Goal: Task Accomplishment & Management: Complete application form

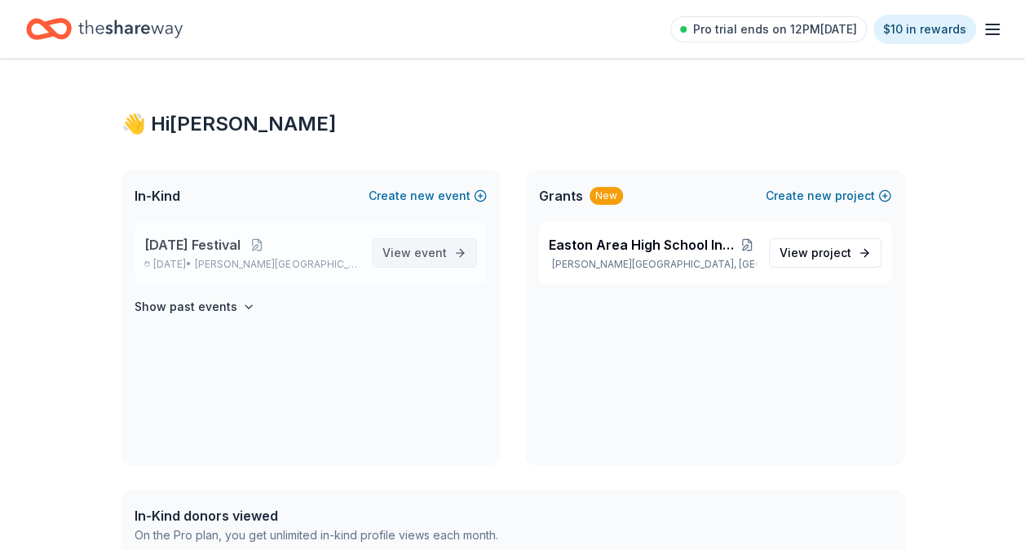
click at [436, 251] on span "event" at bounding box center [430, 252] width 33 height 14
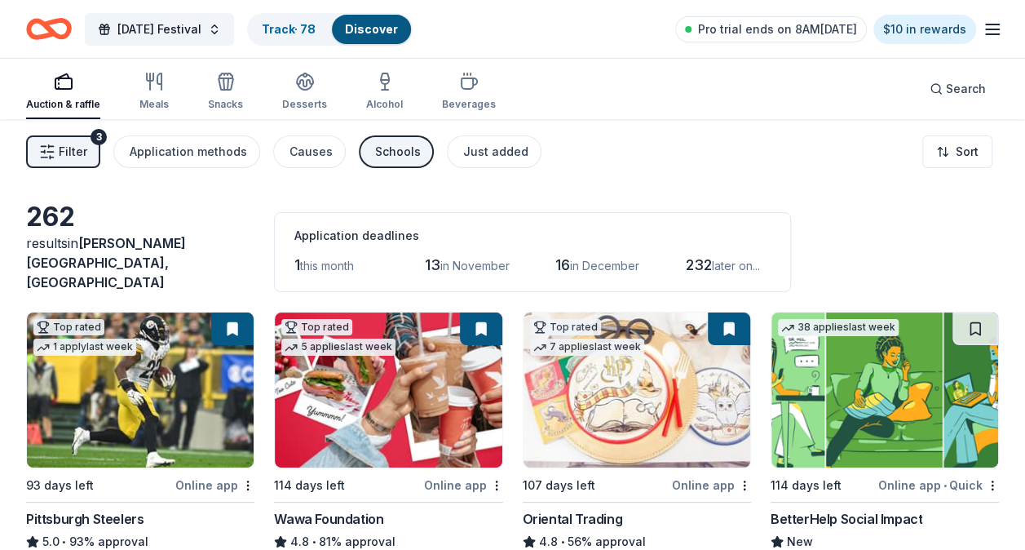
click at [396, 150] on div "Schools" at bounding box center [398, 152] width 46 height 20
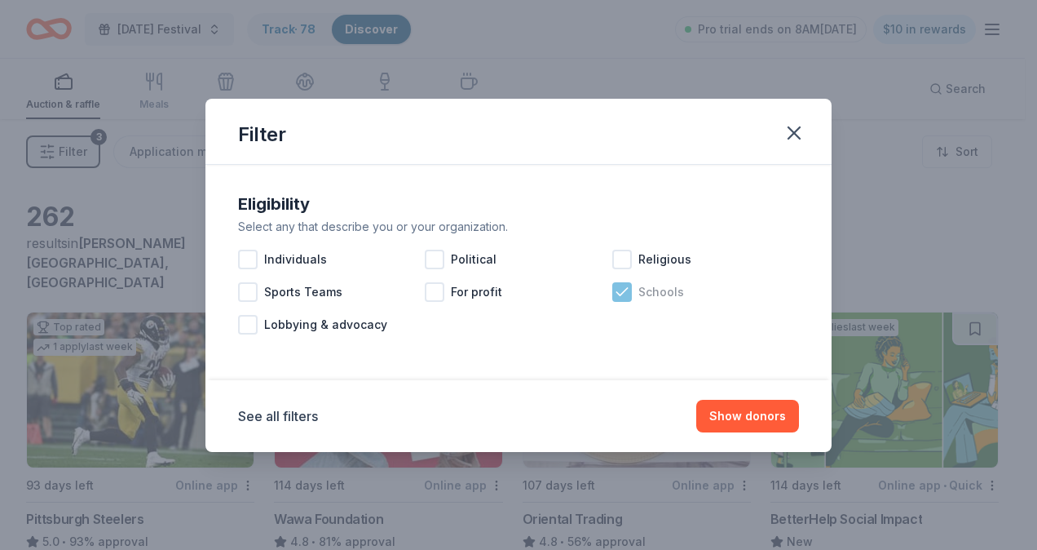
click at [625, 297] on icon at bounding box center [622, 292] width 16 height 16
click at [726, 416] on button "Show 278 donors" at bounding box center [736, 416] width 126 height 33
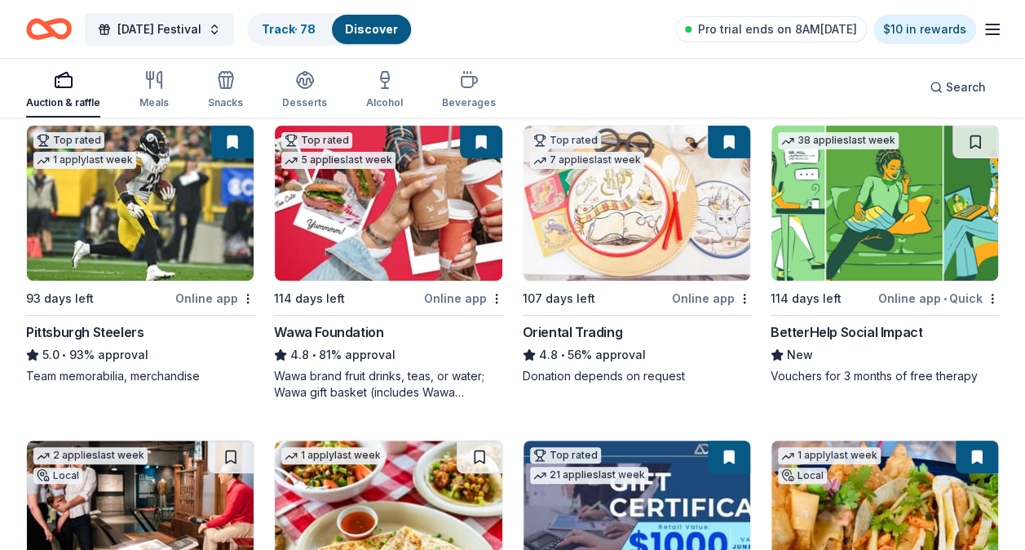
scroll to position [163, 0]
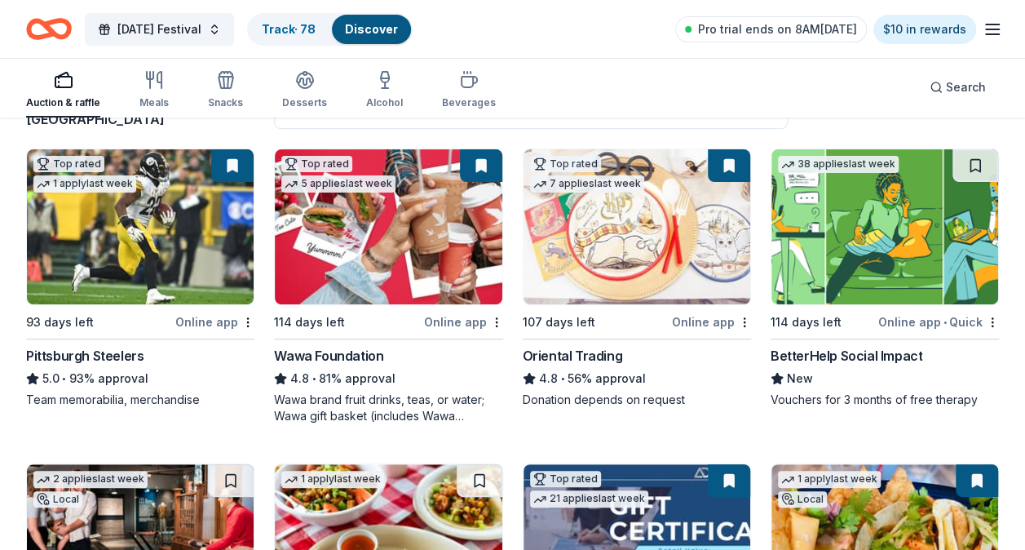
click at [450, 252] on img at bounding box center [388, 226] width 227 height 155
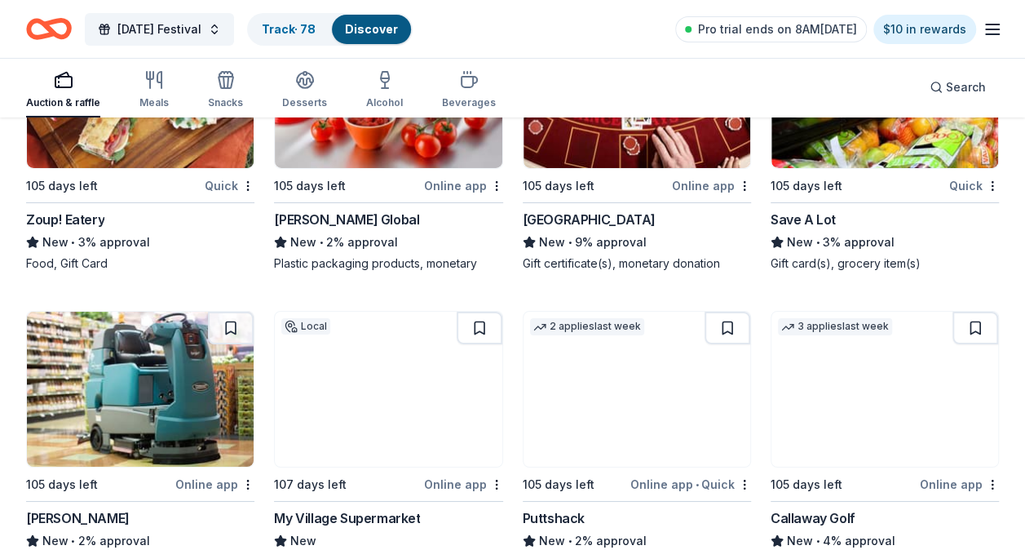
scroll to position [12112, 0]
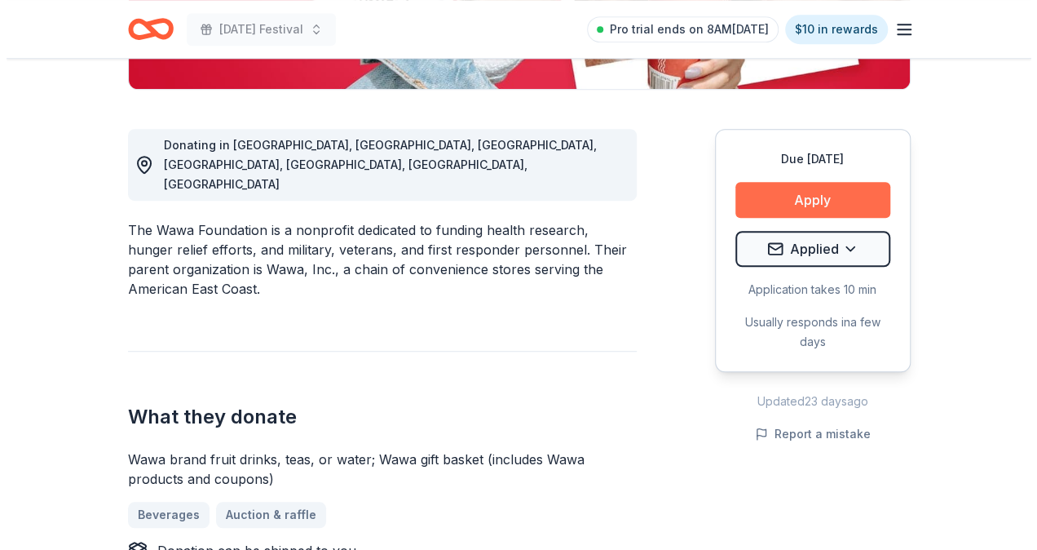
scroll to position [408, 0]
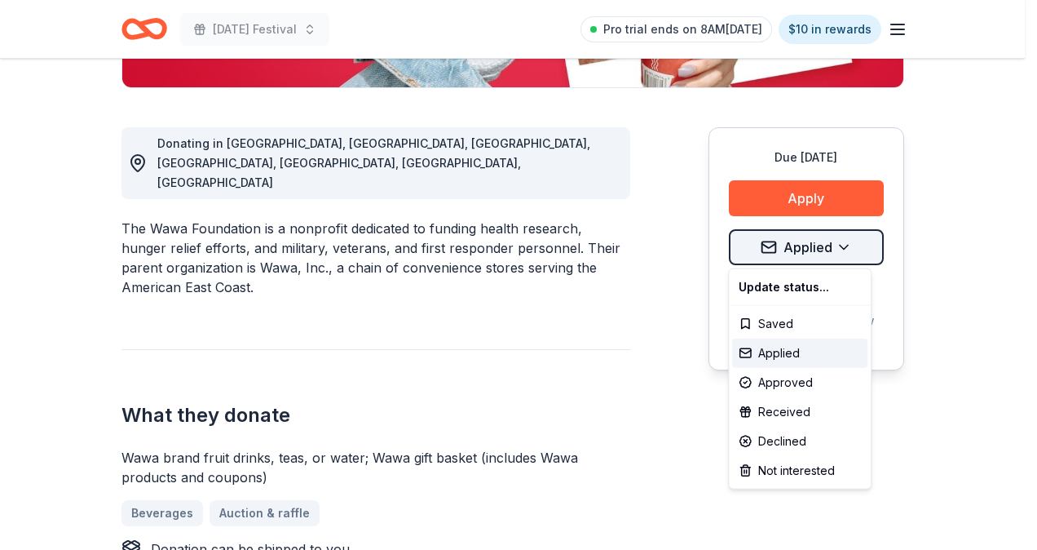
click at [791, 375] on div "Approved" at bounding box center [799, 382] width 135 height 29
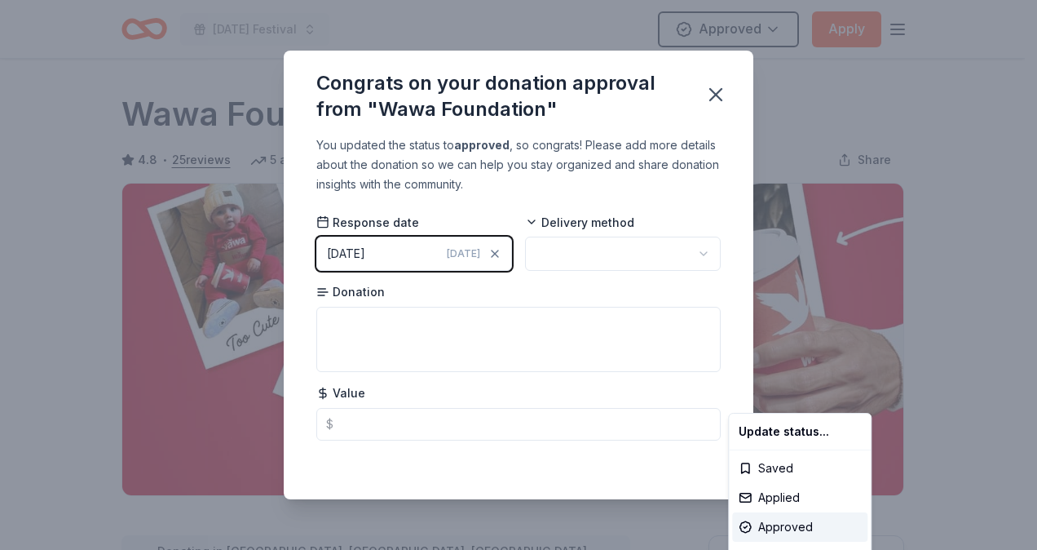
click at [558, 310] on html "Mardi Gras Festival Approved Apply Due in 114 days Share Wawa Foundation 4.8 • …" at bounding box center [518, 275] width 1037 height 550
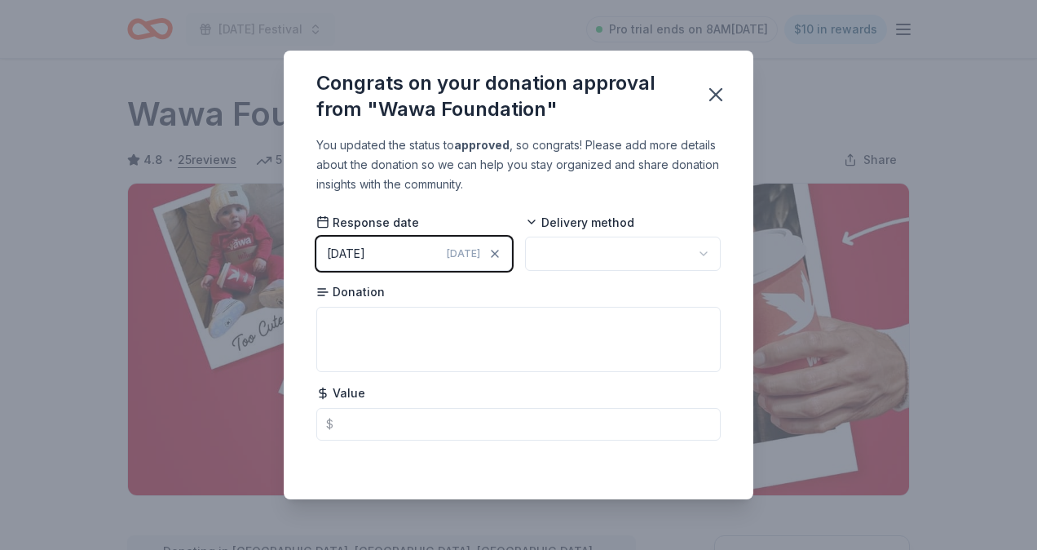
scroll to position [379, 0]
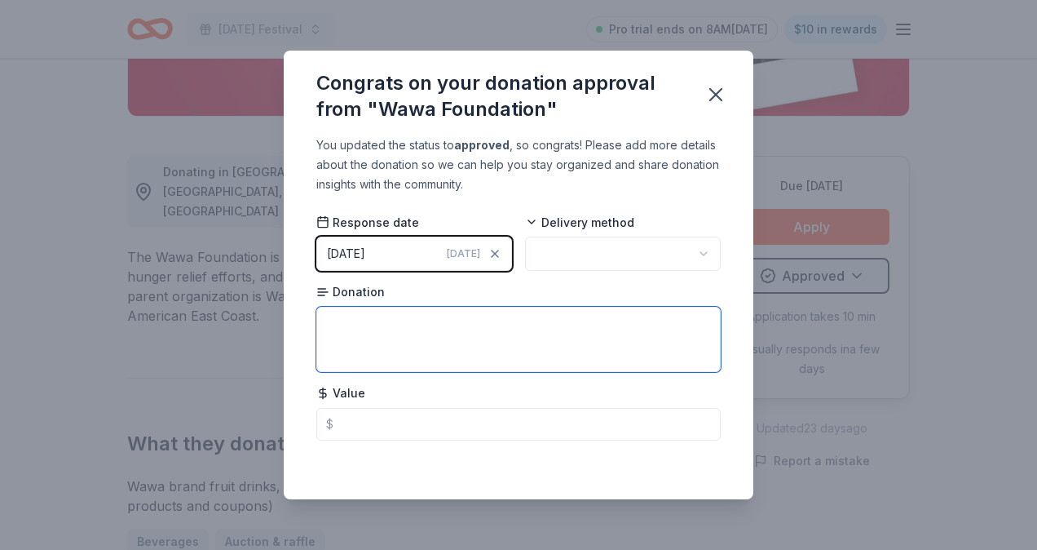
click at [558, 310] on textarea at bounding box center [518, 339] width 404 height 65
type textarea "Basket, waiting on value"
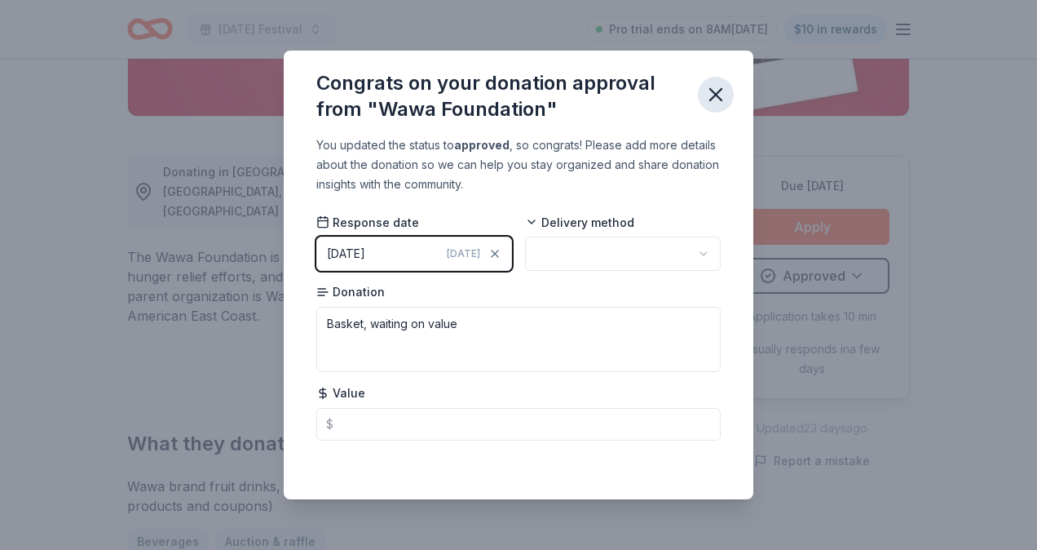
click at [715, 99] on icon "button" at bounding box center [715, 94] width 23 height 23
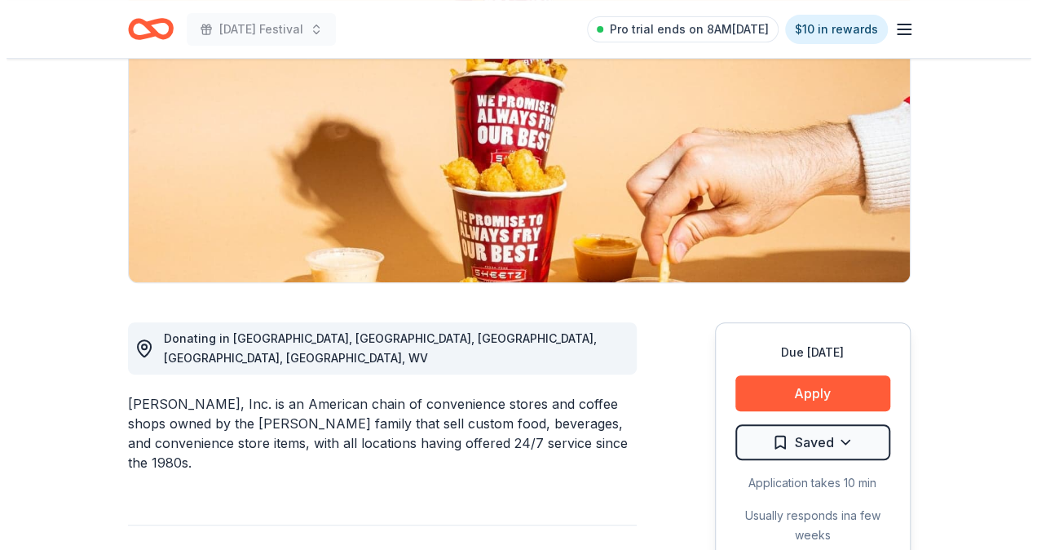
scroll to position [408, 0]
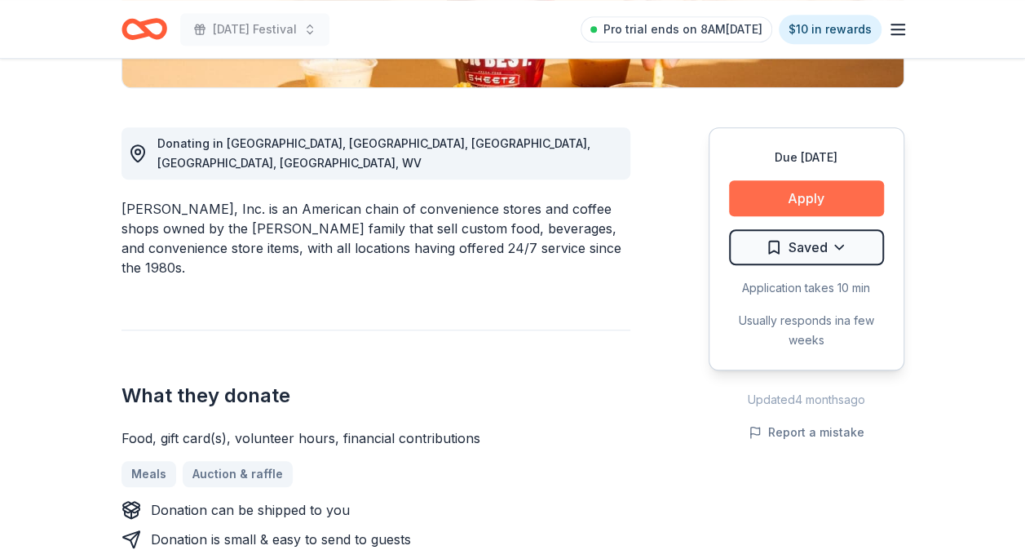
click at [810, 197] on button "Apply" at bounding box center [806, 198] width 155 height 36
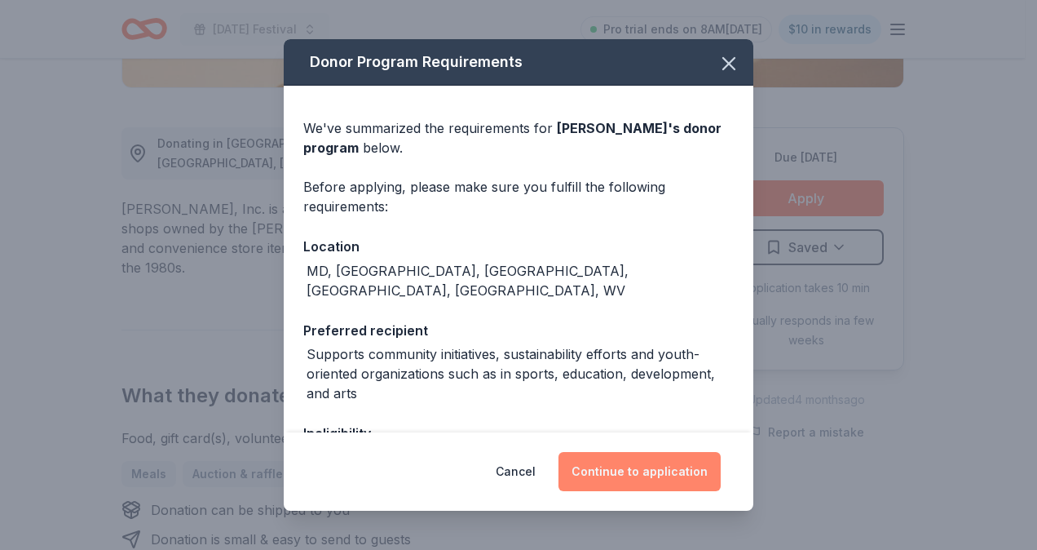
click at [634, 478] on button "Continue to application" at bounding box center [640, 471] width 162 height 39
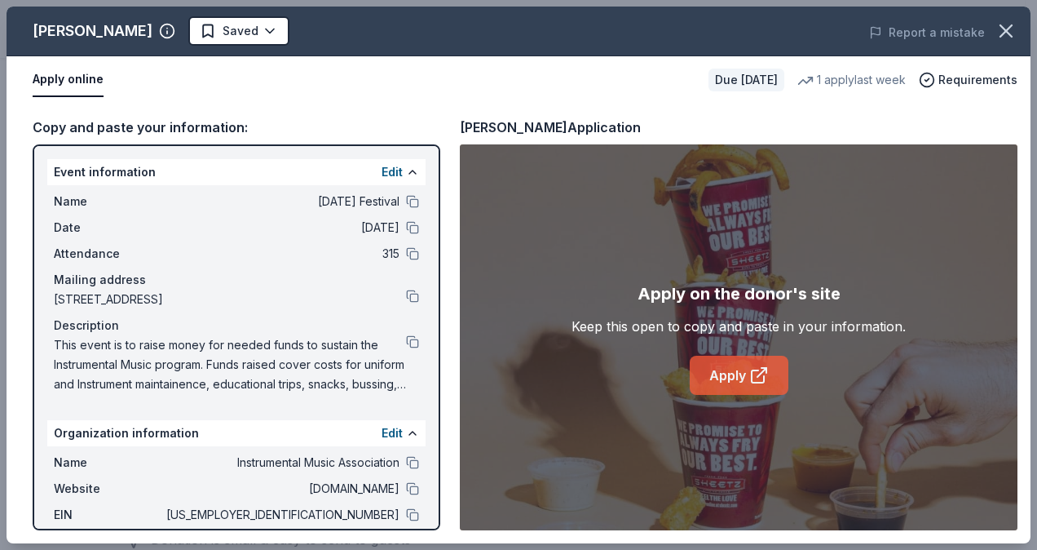
click at [731, 376] on link "Apply" at bounding box center [739, 375] width 99 height 39
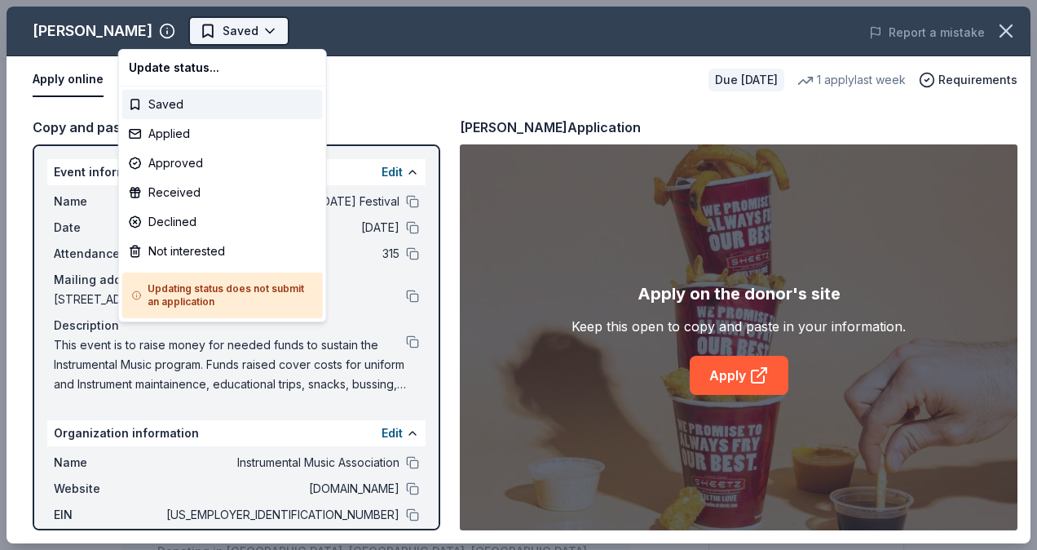
click at [207, 33] on body "Mardi Gras Festival Saved Apply Due in 105 days Share Sheetz 5.0 • 7 reviews 1 …" at bounding box center [512, 275] width 1025 height 550
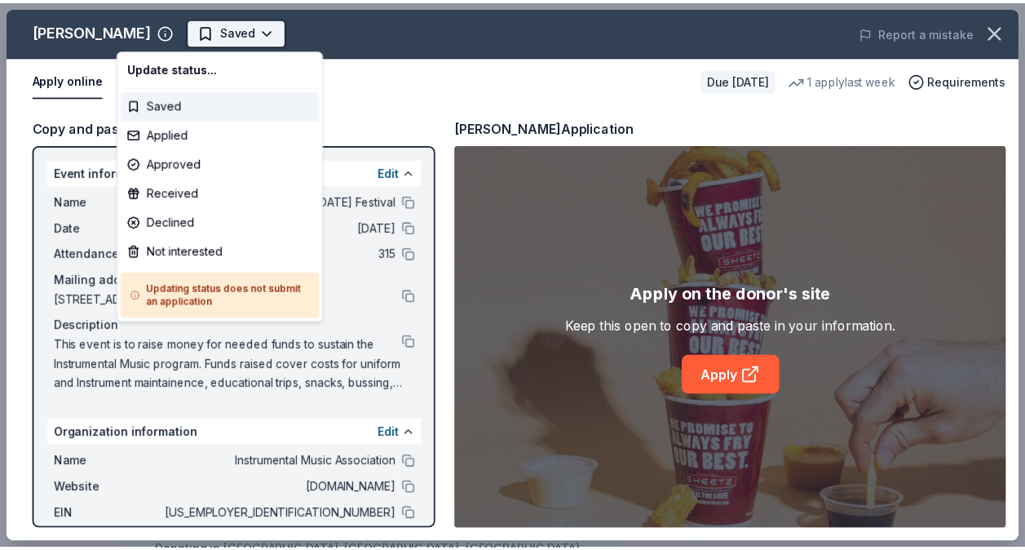
scroll to position [0, 0]
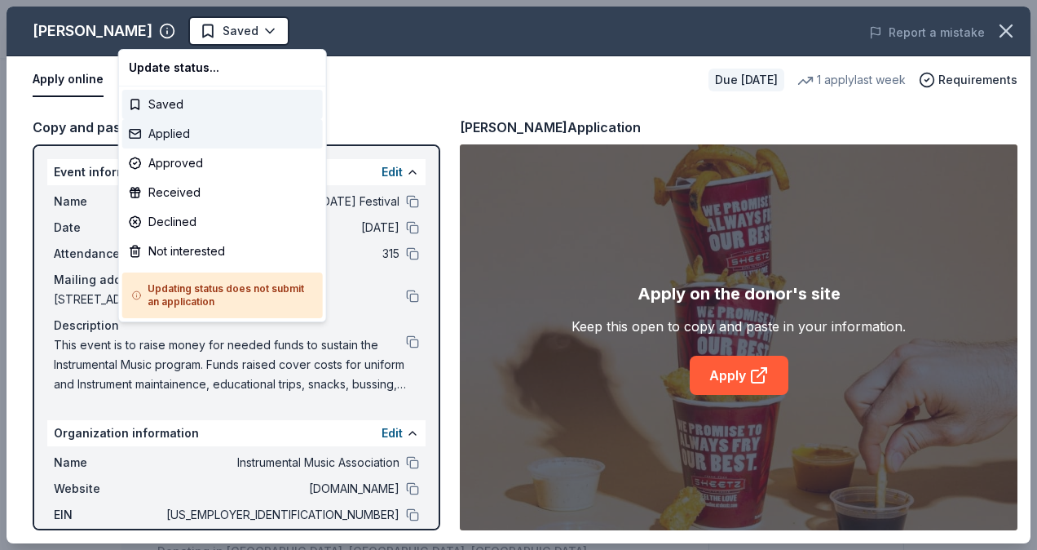
click at [199, 127] on div "Applied" at bounding box center [222, 133] width 201 height 29
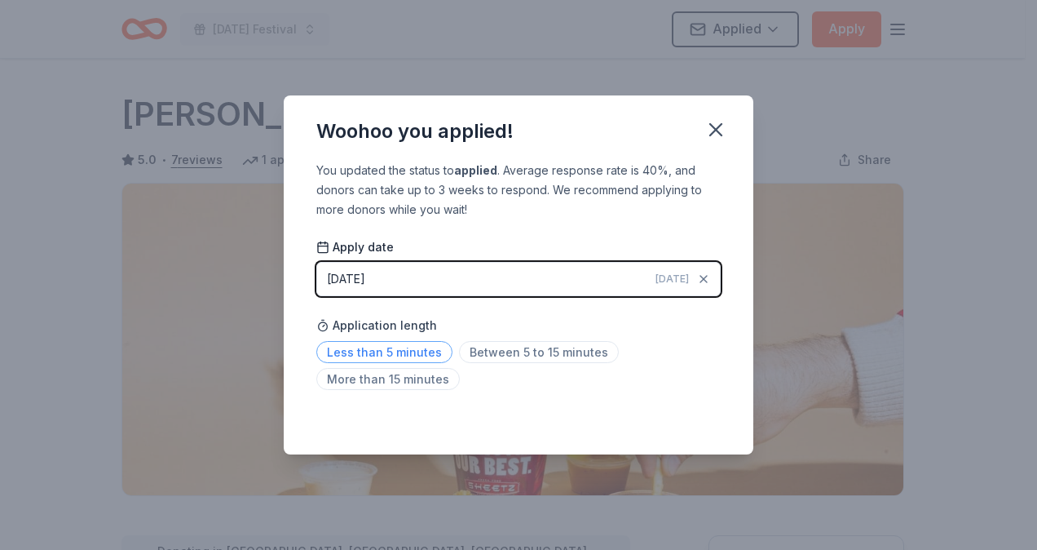
click at [422, 357] on span "Less than 5 minutes" at bounding box center [384, 352] width 136 height 22
click at [709, 145] on button "button" at bounding box center [716, 130] width 36 height 36
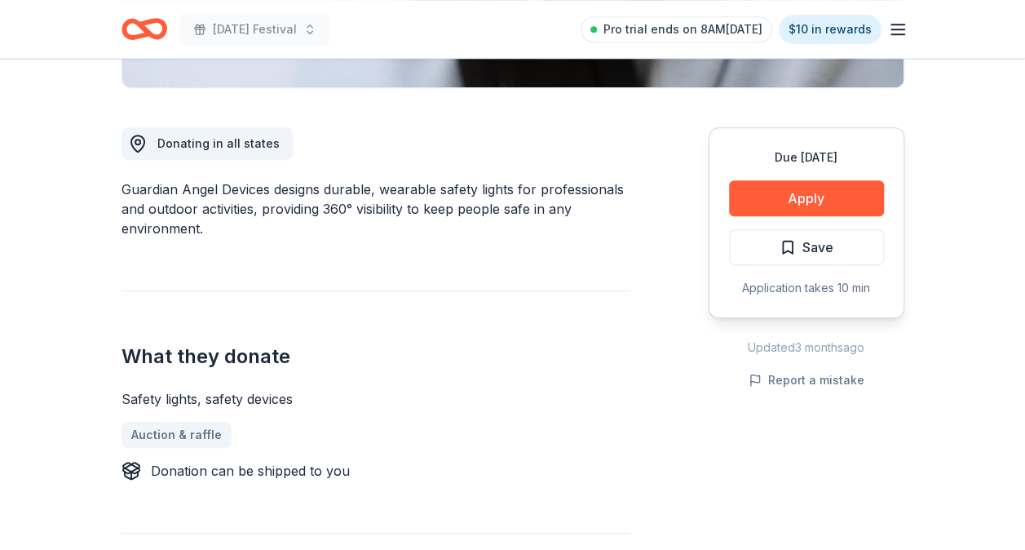
scroll to position [410, 0]
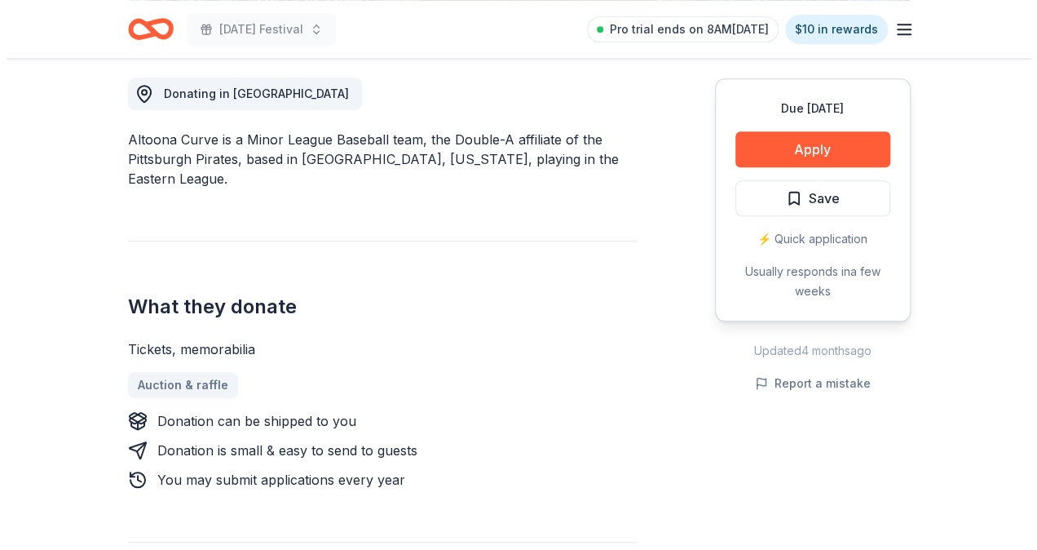
scroll to position [463, 0]
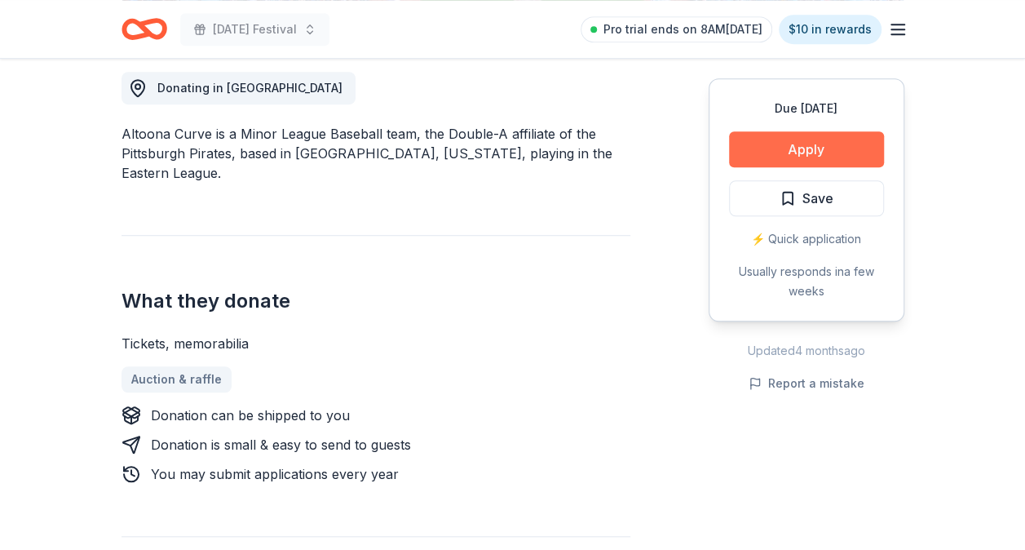
click at [812, 152] on button "Apply" at bounding box center [806, 149] width 155 height 36
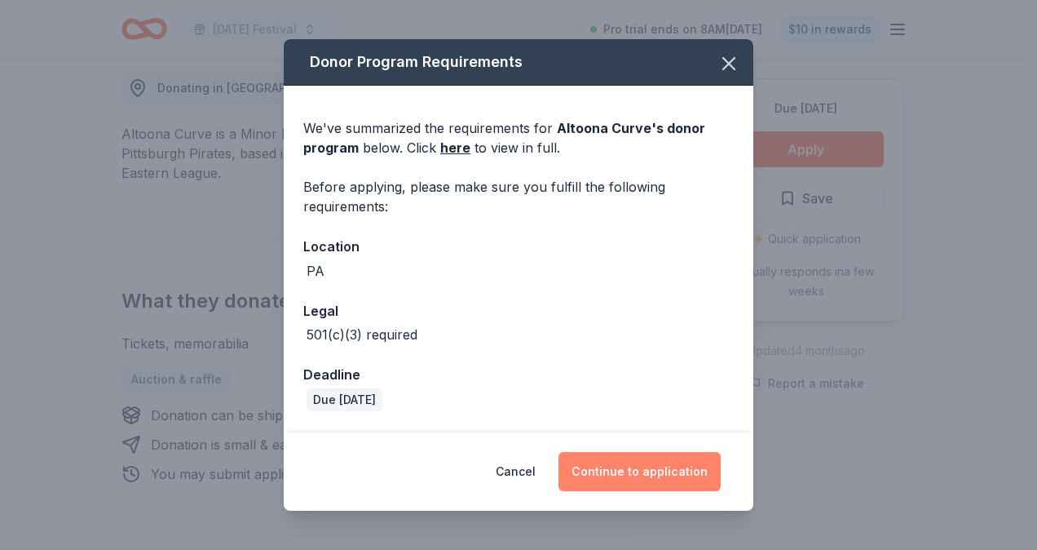
click at [636, 468] on button "Continue to application" at bounding box center [640, 471] width 162 height 39
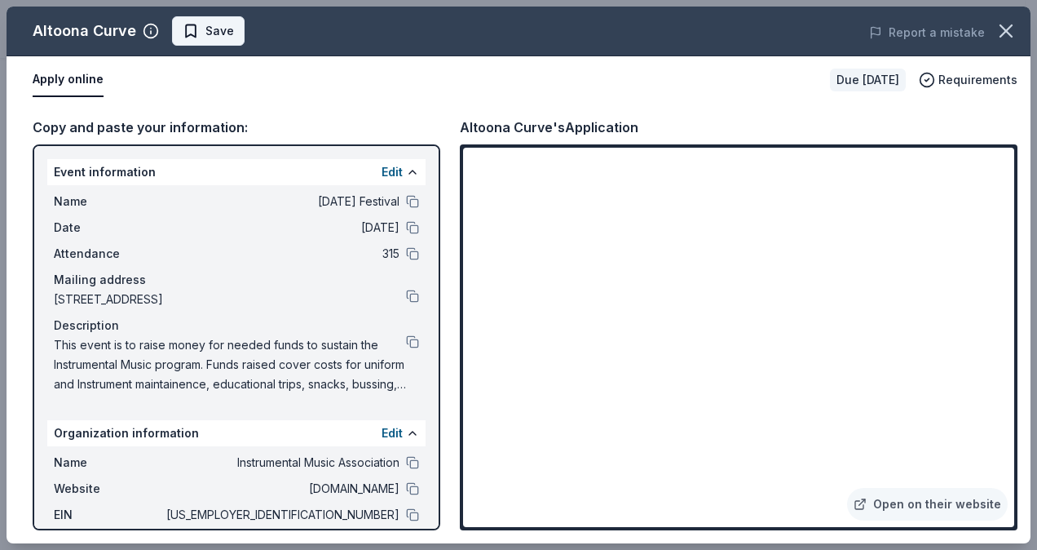
click at [219, 36] on span "Save" at bounding box center [219, 31] width 29 height 20
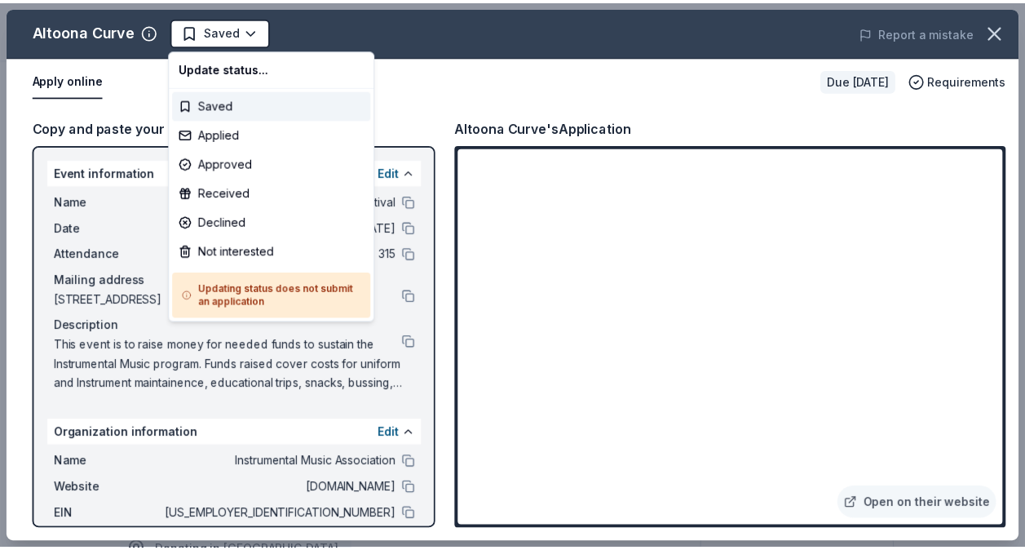
scroll to position [0, 0]
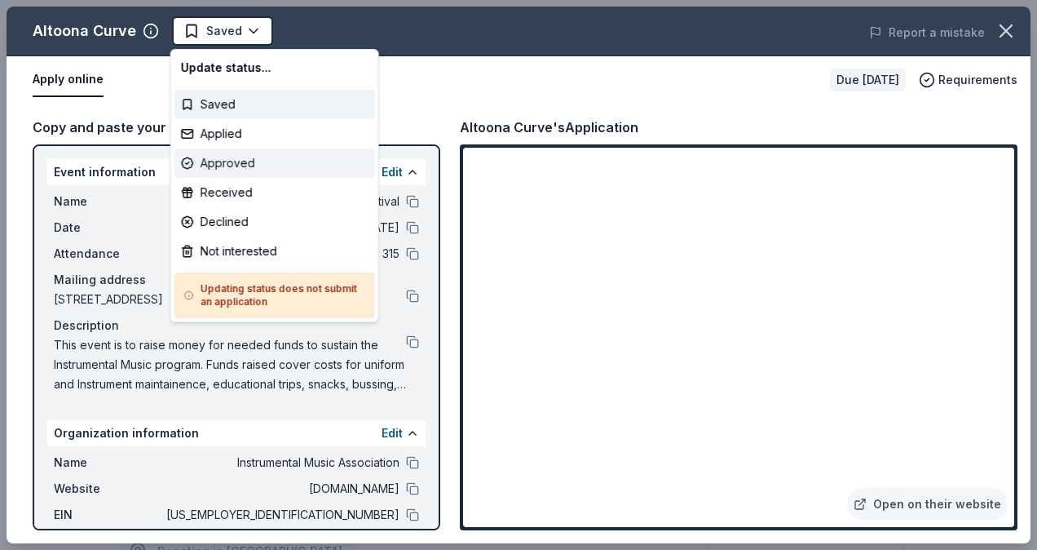
click at [232, 163] on div "Approved" at bounding box center [274, 162] width 201 height 29
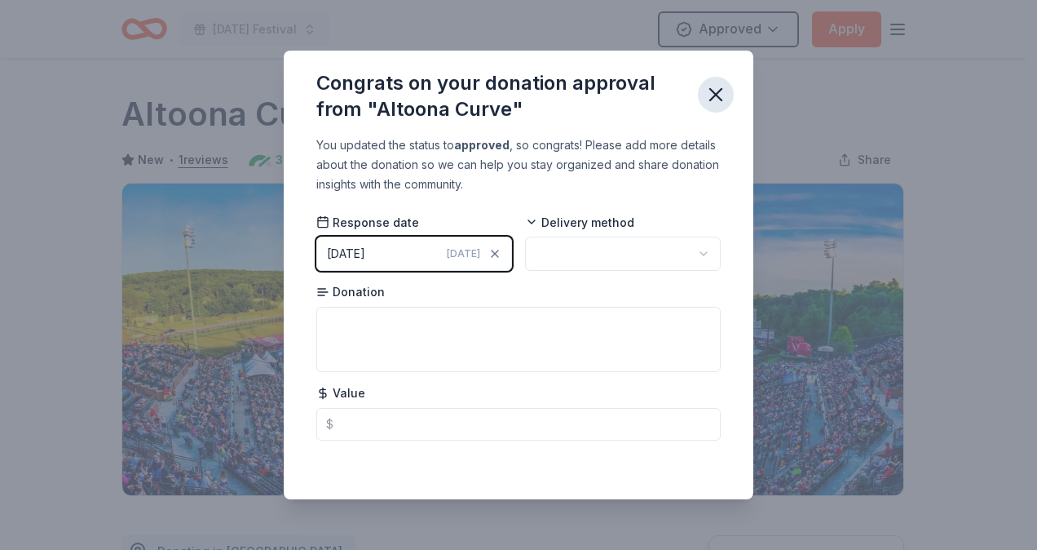
click at [720, 95] on icon "button" at bounding box center [715, 94] width 23 height 23
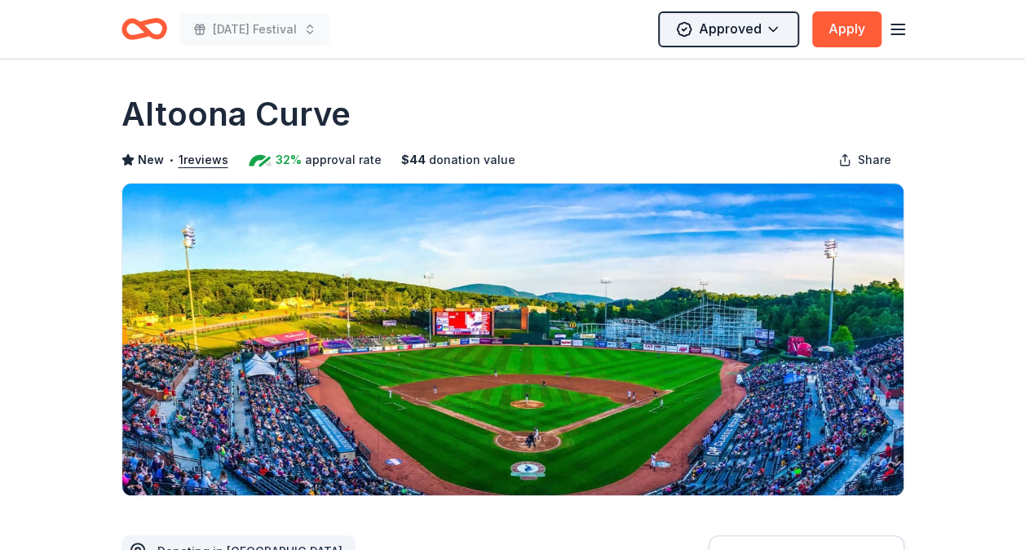
click at [718, 22] on html "Mardi Gras Festival Approved Apply Due in 121 days Share Altoona Curve New • 1 …" at bounding box center [512, 275] width 1025 height 550
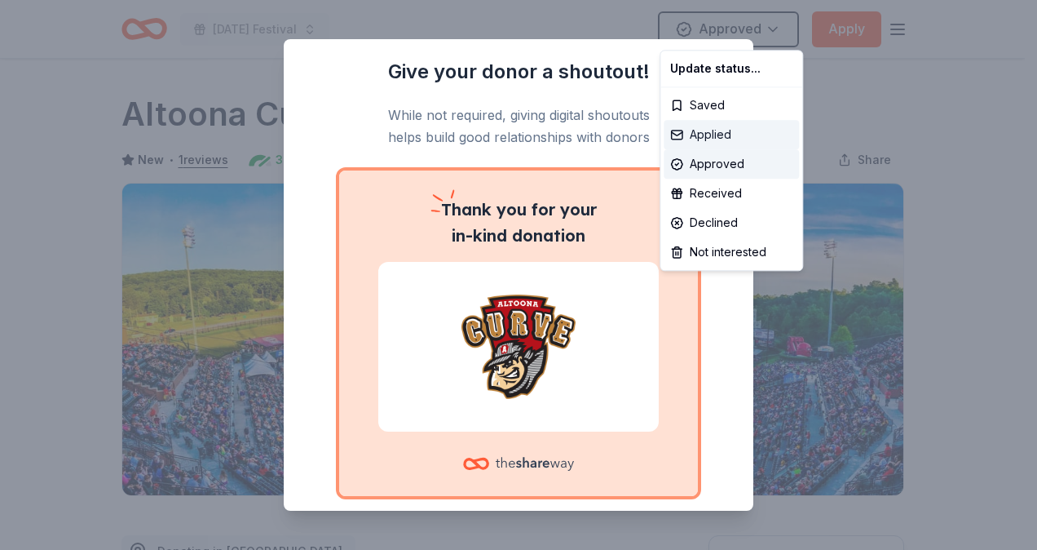
click at [700, 132] on div "Applied" at bounding box center [731, 134] width 135 height 29
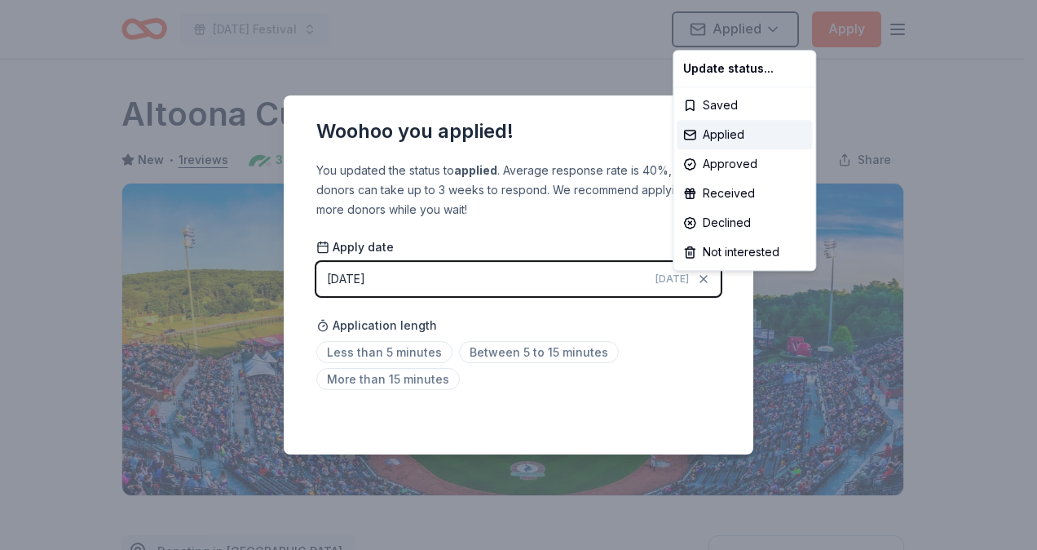
click at [399, 347] on html "Mardi Gras Festival Applied Apply Due in 121 days Share Altoona Curve New • 1 r…" at bounding box center [518, 275] width 1037 height 550
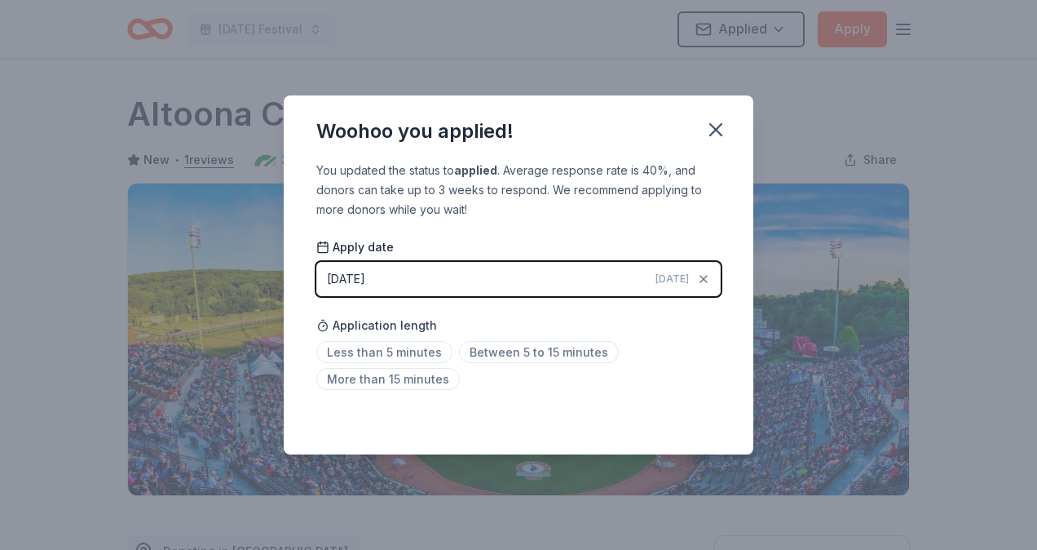
click at [399, 347] on span "Less than 5 minutes" at bounding box center [384, 352] width 136 height 22
click at [701, 139] on button "button" at bounding box center [716, 130] width 36 height 36
